Goal: Information Seeking & Learning: Find specific fact

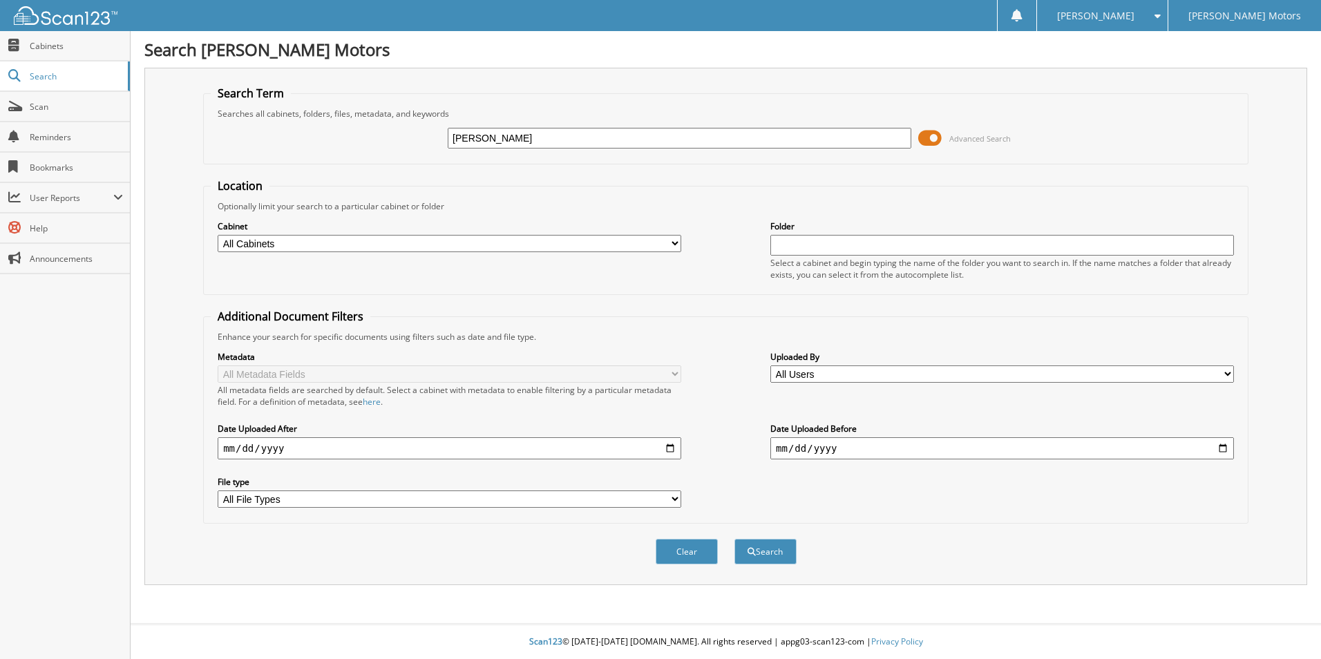
type input "[PERSON_NAME]"
click at [734, 539] on button "Search" at bounding box center [765, 552] width 62 height 26
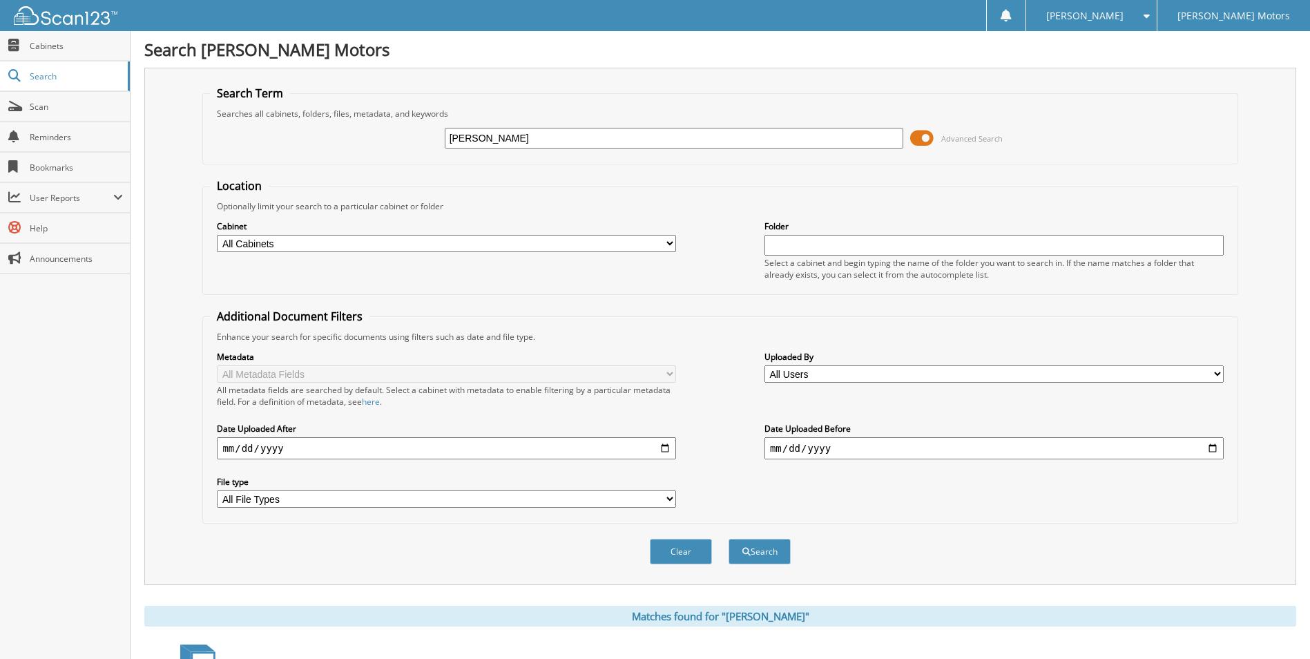
type input "[PERSON_NAME]"
click at [729, 539] on button "Search" at bounding box center [760, 552] width 62 height 26
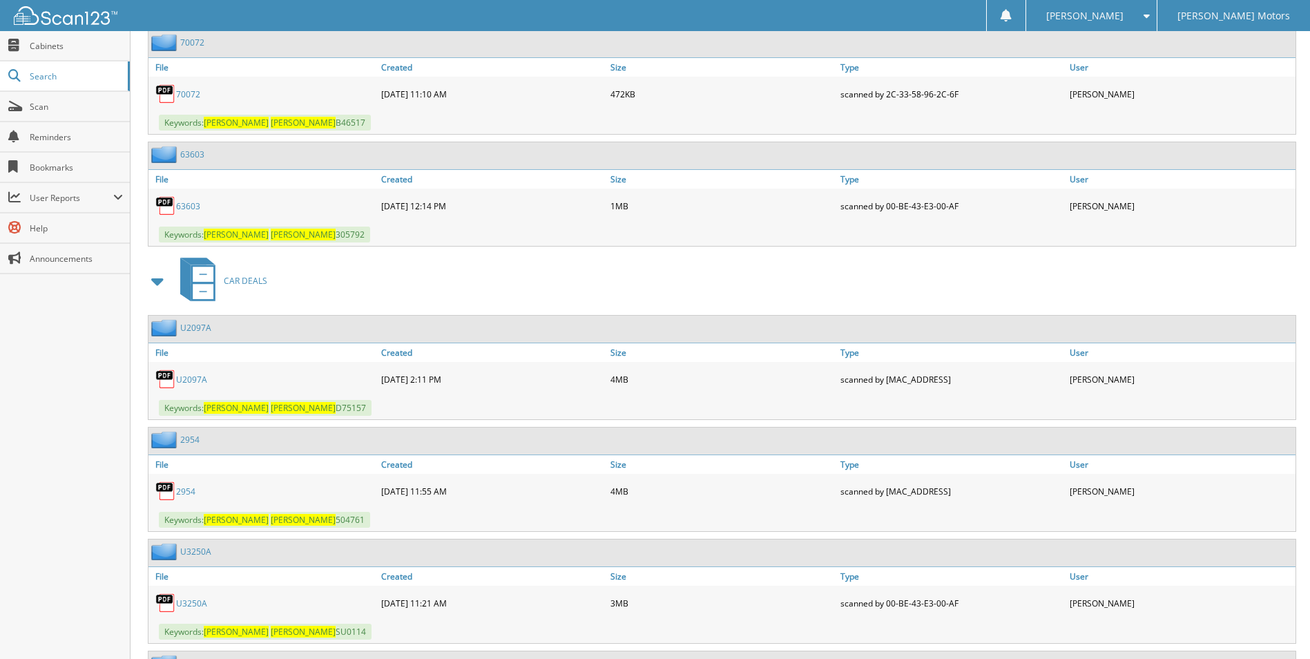
scroll to position [2210, 0]
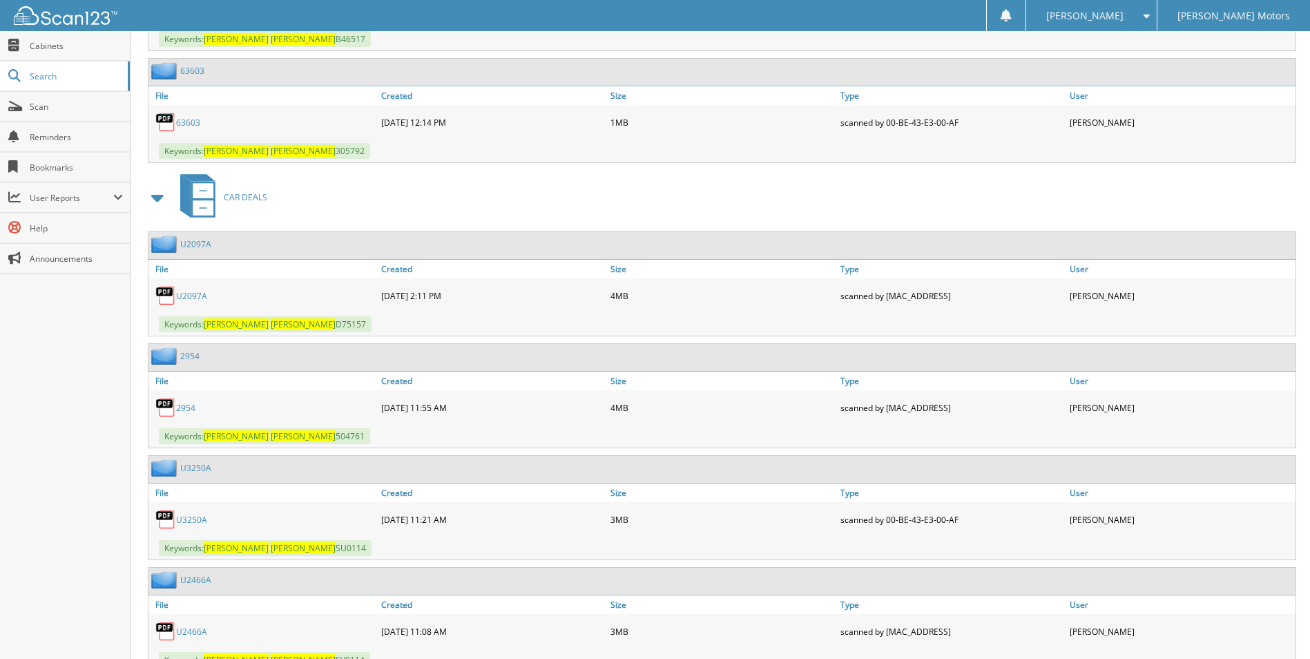
click at [206, 298] on link "U2097A" at bounding box center [191, 296] width 31 height 12
